Goal: Transaction & Acquisition: Purchase product/service

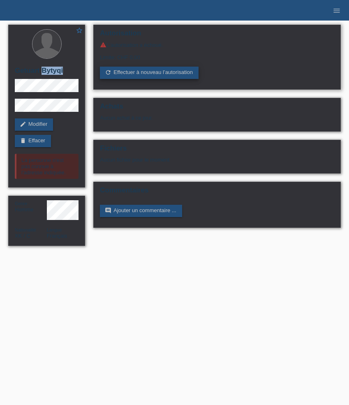
click at [122, 72] on link "refresh Effectuer à nouveau l’autorisation" at bounding box center [149, 73] width 99 height 12
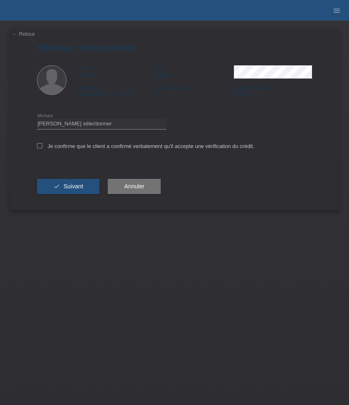
click at [25, 35] on link "← Retour" at bounding box center [23, 34] width 23 height 6
click at [339, 8] on icon "menu" at bounding box center [337, 11] width 8 height 8
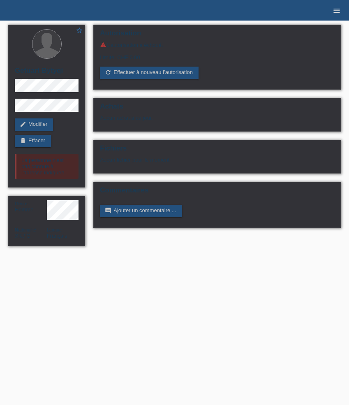
click at [336, 8] on icon "menu" at bounding box center [337, 11] width 8 height 8
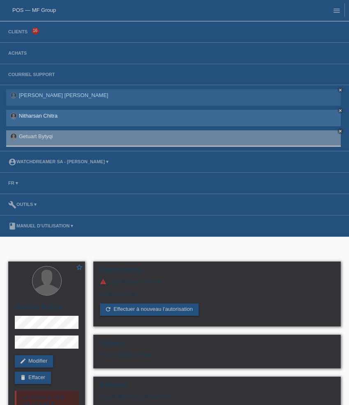
click at [45, 118] on link "Nitharsan Chitra" at bounding box center [38, 116] width 39 height 6
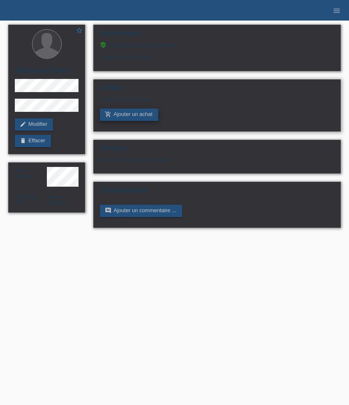
click at [137, 114] on link "add_shopping_cart Ajouter un achat" at bounding box center [129, 115] width 58 height 12
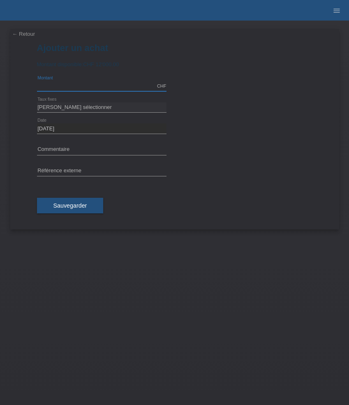
click at [63, 84] on input "text" at bounding box center [102, 86] width 130 height 10
type input "9009.00"
click at [66, 107] on select "Veuillez sélectionner 6 versements 12 versements 24 versements 36 versements 48…" at bounding box center [102, 108] width 130 height 10
select select "626"
click at [37, 103] on select "[PERSON_NAME] sélectionner 6 versements 12 versements 24 versements 36 versemen…" at bounding box center [102, 108] width 130 height 10
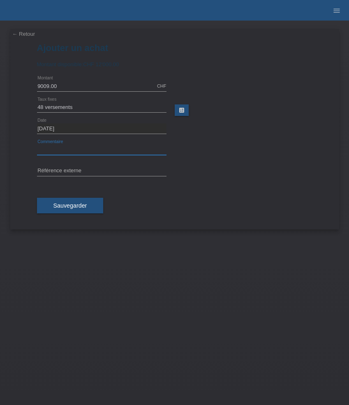
click at [59, 150] on input "text" at bounding box center [102, 150] width 130 height 10
paste input "Omega Seamaster Aqua Terra Worldtimer - 43mm 220.10.43.22.03.001"
type input "Omega Seamaster Aqua Terra Worldtimer - 43mm 220.10.43.22.03.001"
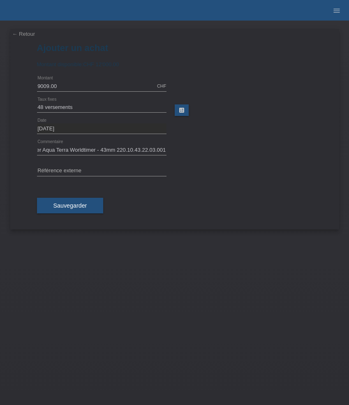
scroll to position [0, 0]
click at [98, 171] on input "text" at bounding box center [102, 171] width 130 height 10
paste input "534236"
type input "534236"
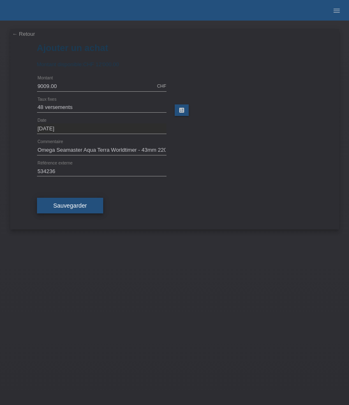
click at [84, 209] on span "Sauvegarder" at bounding box center [71, 206] width 34 height 7
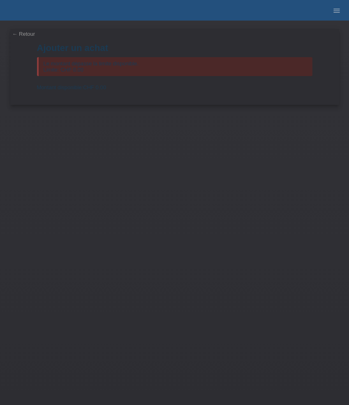
click at [21, 34] on link "← Retour" at bounding box center [23, 34] width 23 height 6
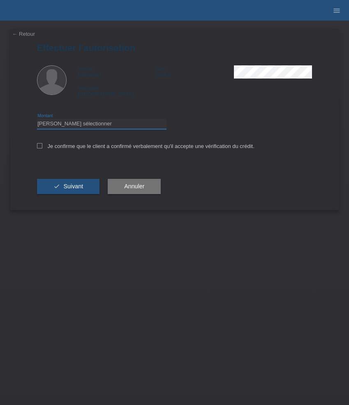
click at [93, 127] on select "Veuillez sélectionner CHF 1.00 - CHF 499.00 CHF 500.00 - CHF 1'999.00 CHF 2'000…" at bounding box center [102, 124] width 130 height 10
select select "3"
click at [37, 120] on select "Veuillez sélectionner CHF 1.00 - CHF 499.00 CHF 500.00 - CHF 1'999.00 CHF 2'000…" at bounding box center [102, 124] width 130 height 10
click at [83, 146] on label "Je confirme que le client a confirmé verbalement qu'il accepte une vérification…" at bounding box center [146, 146] width 218 height 6
click at [42, 146] on input "Je confirme que le client a confirmé verbalement qu'il accepte une vérification…" at bounding box center [39, 145] width 5 height 5
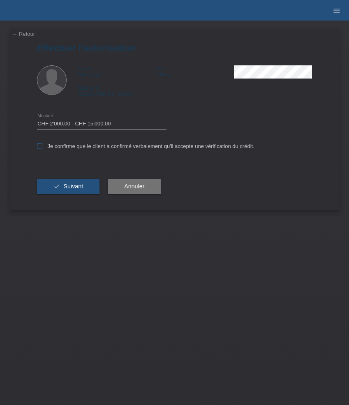
checkbox input "true"
click at [81, 192] on button "check Suivant" at bounding box center [68, 187] width 63 height 16
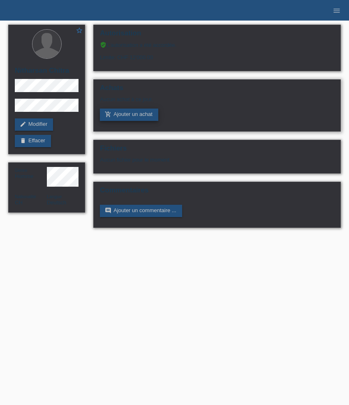
click at [135, 120] on link "add_shopping_cart Ajouter un achat" at bounding box center [129, 115] width 58 height 12
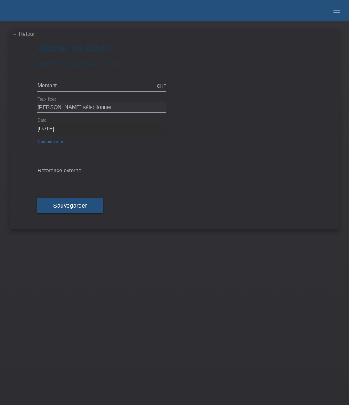
click at [55, 150] on input "text" at bounding box center [102, 150] width 130 height 10
paste input "Omega Seamaster Aqua Terra Worldtimer - 43mm 220.10.43.22.03.001"
type input "Omega Seamaster Aqua Terra Worldtimer - 43mm 220.10.43.22.03.001"
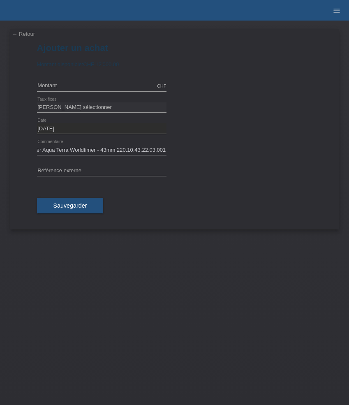
scroll to position [0, 0]
click at [120, 173] on input "text" at bounding box center [102, 171] width 130 height 10
paste input "534236"
type input "534236"
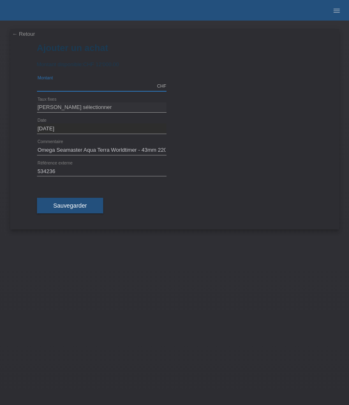
click at [94, 88] on input "text" at bounding box center [102, 86] width 130 height 10
type input "8000.00"
click at [99, 104] on select "Veuillez sélectionner 6 versements 12 versements 24 versements 36 versements 48…" at bounding box center [102, 108] width 130 height 10
click at [37, 103] on select "Veuillez sélectionner 6 versements 12 versements 24 versements 36 versements 48…" at bounding box center [102, 108] width 130 height 10
click at [116, 107] on select "Veuillez sélectionner 6 versements 12 versements 24 versements 36 versements 48…" at bounding box center [102, 108] width 130 height 10
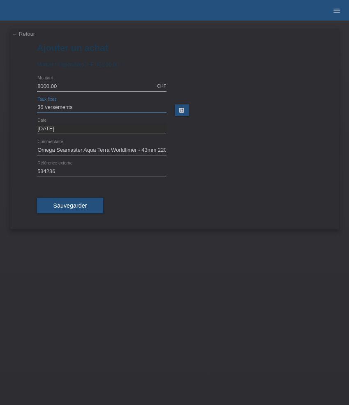
select select "626"
click at [37, 103] on select "Veuillez sélectionner 6 versements 12 versements 24 versements 36 versements 48…" at bounding box center [102, 108] width 130 height 10
click at [199, 152] on div "Omega Seamaster Aqua Terra Worldtimer - 43mm 220.10.43.22.03.001 error Commenta…" at bounding box center [175, 150] width 276 height 21
click at [85, 205] on span "Sauvegarder" at bounding box center [71, 206] width 34 height 7
